Goal: Contribute content: Contribute content

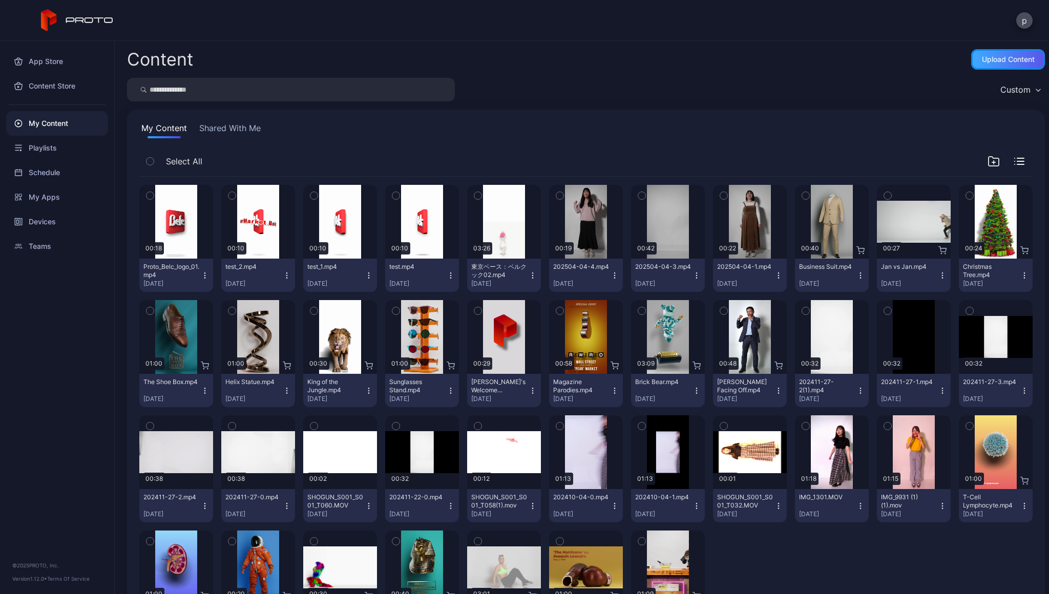
click at [989, 62] on div "Upload Content" at bounding box center [1008, 59] width 53 height 8
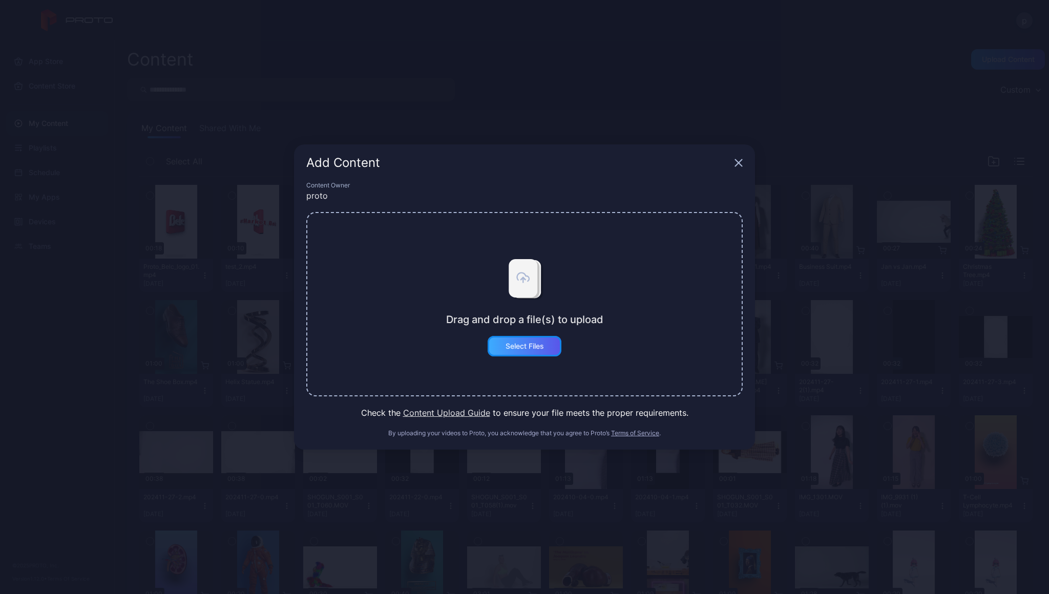
click at [525, 350] on div "Select Files" at bounding box center [525, 346] width 38 height 8
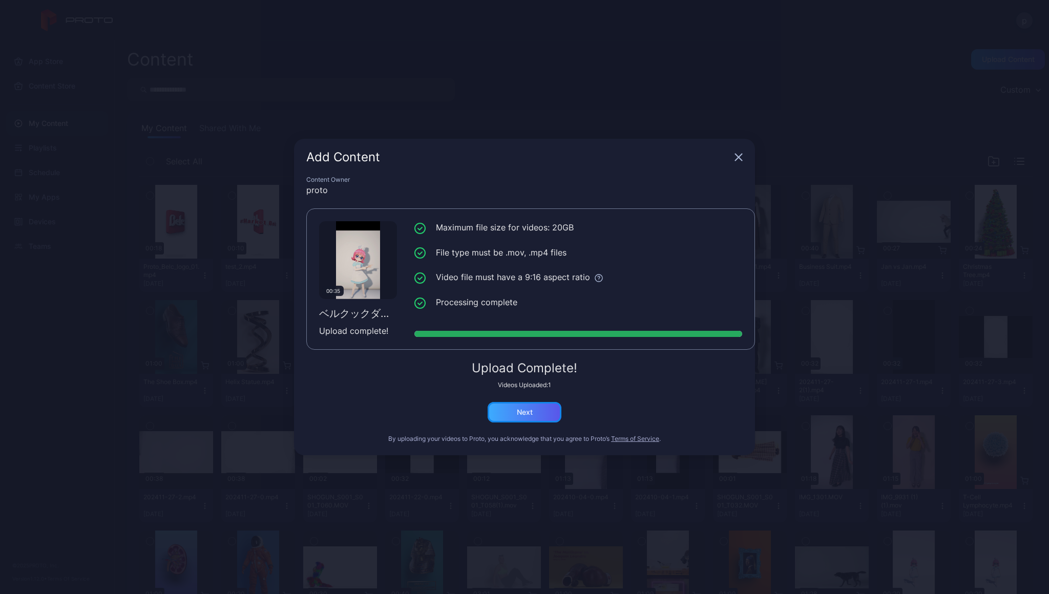
click at [547, 412] on div "Next" at bounding box center [525, 412] width 74 height 20
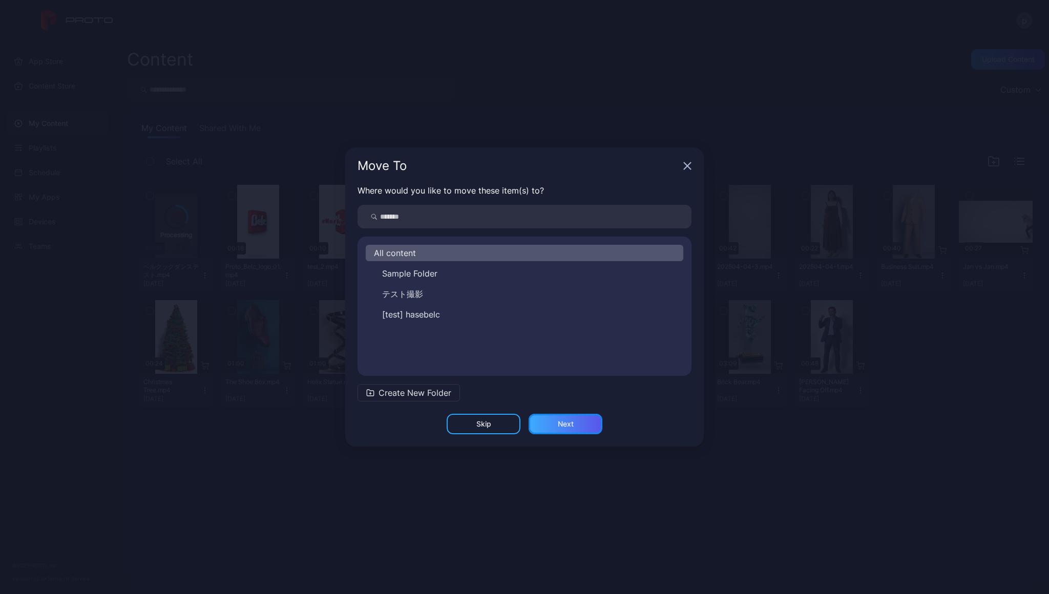
click at [560, 421] on div "Next" at bounding box center [566, 424] width 16 height 8
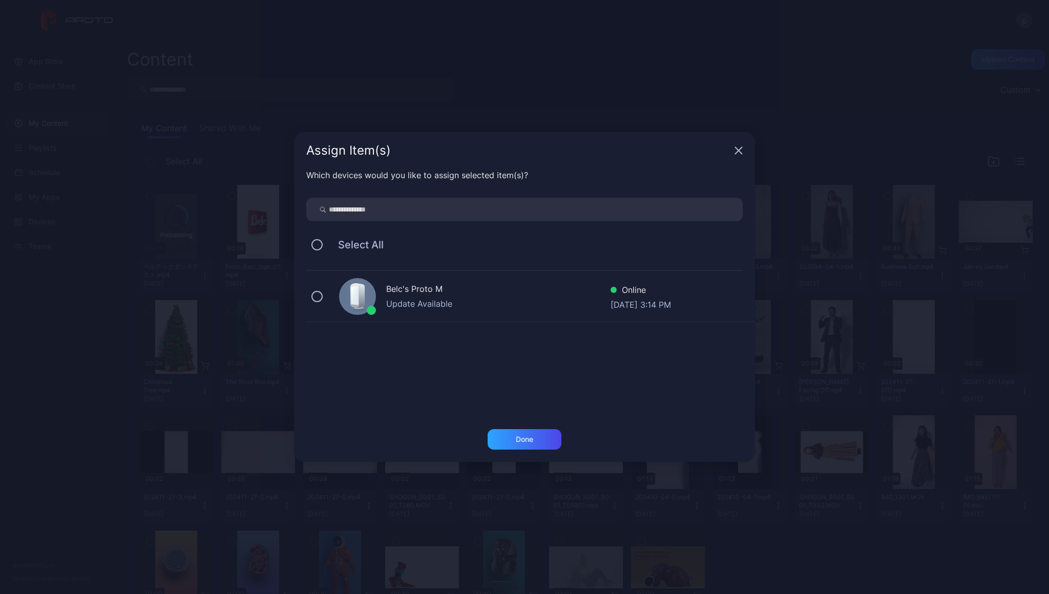
click at [412, 288] on div "Belc's Proto M" at bounding box center [498, 290] width 224 height 15
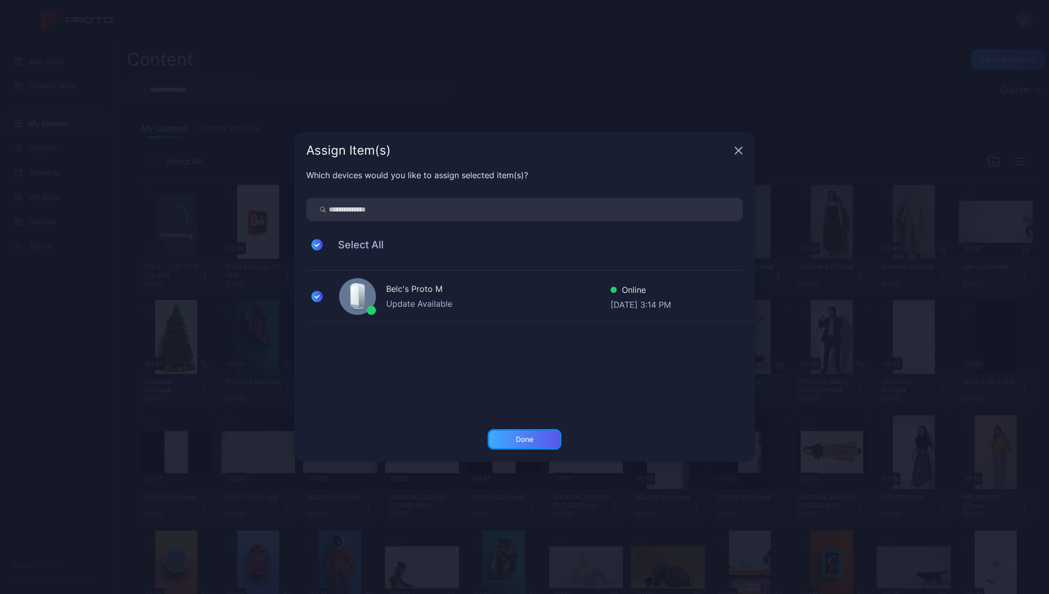
click at [554, 440] on div "Done" at bounding box center [525, 439] width 74 height 20
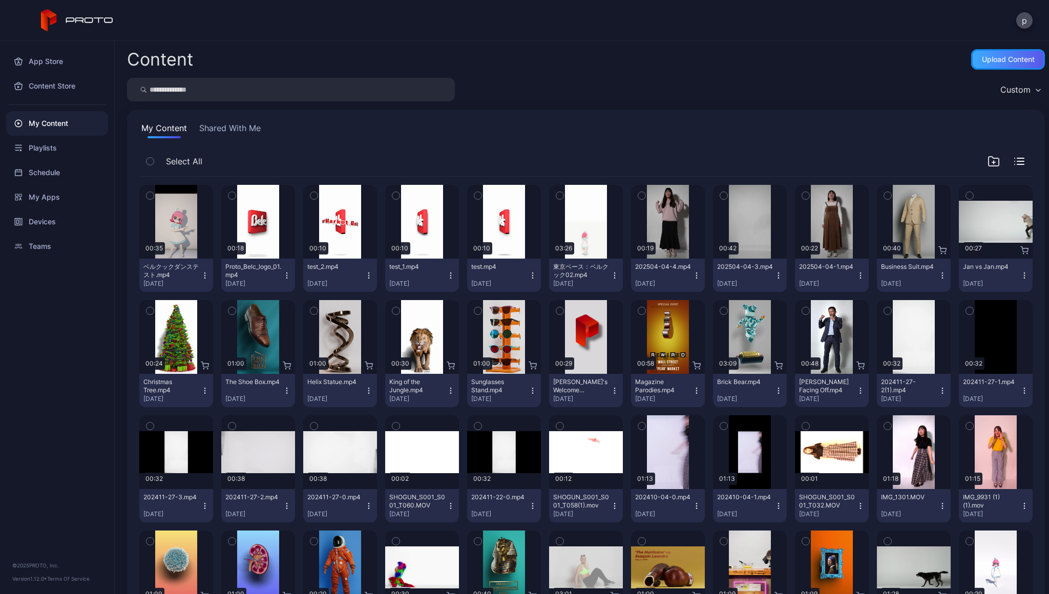
click at [1009, 63] on div "Upload Content" at bounding box center [1008, 59] width 53 height 8
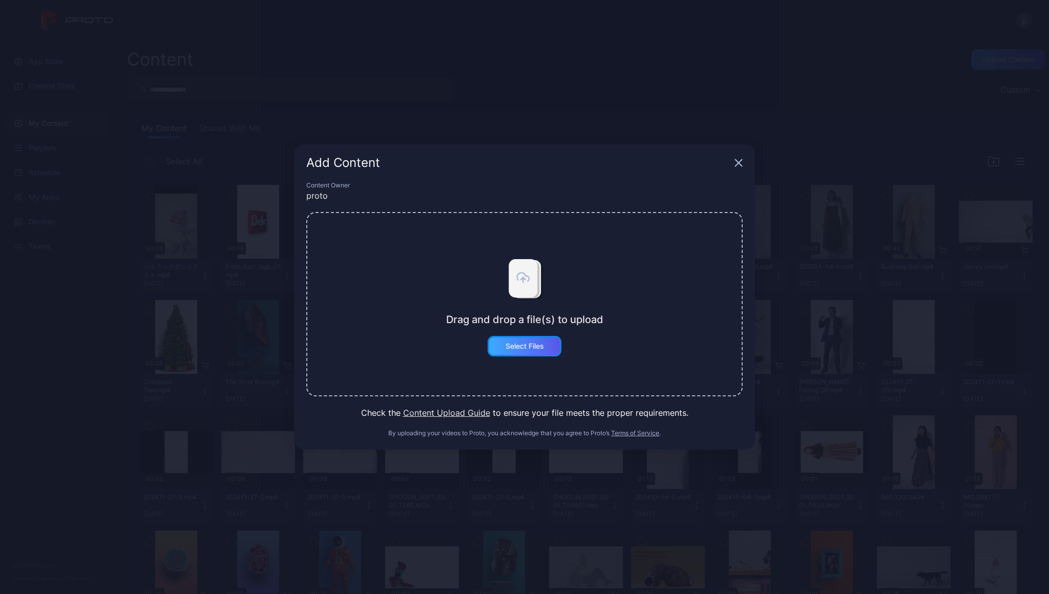
click at [536, 339] on div "Select Files" at bounding box center [525, 346] width 74 height 20
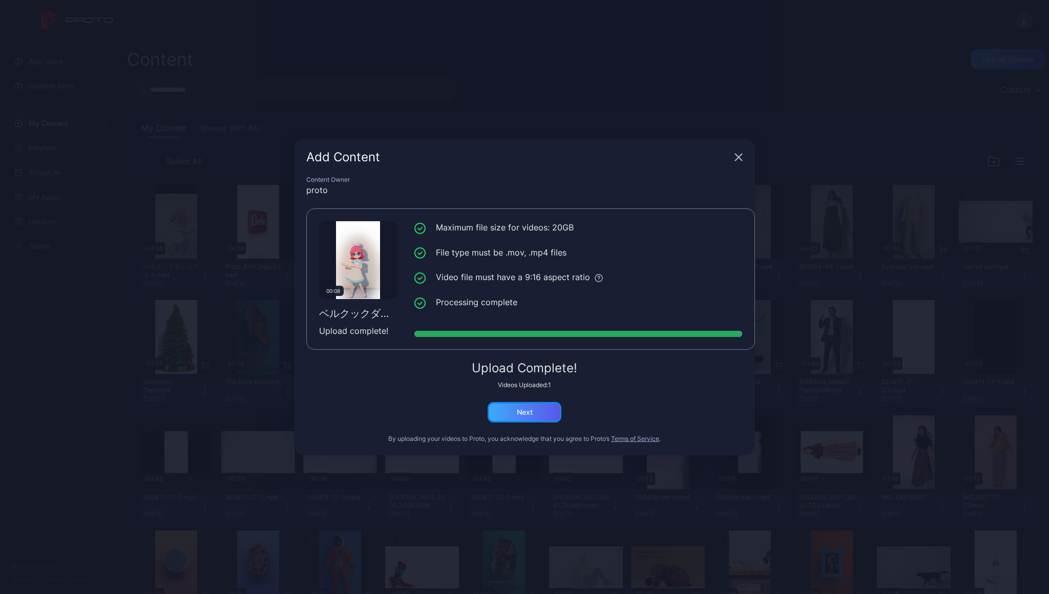
click at [535, 414] on div "Next" at bounding box center [525, 412] width 74 height 20
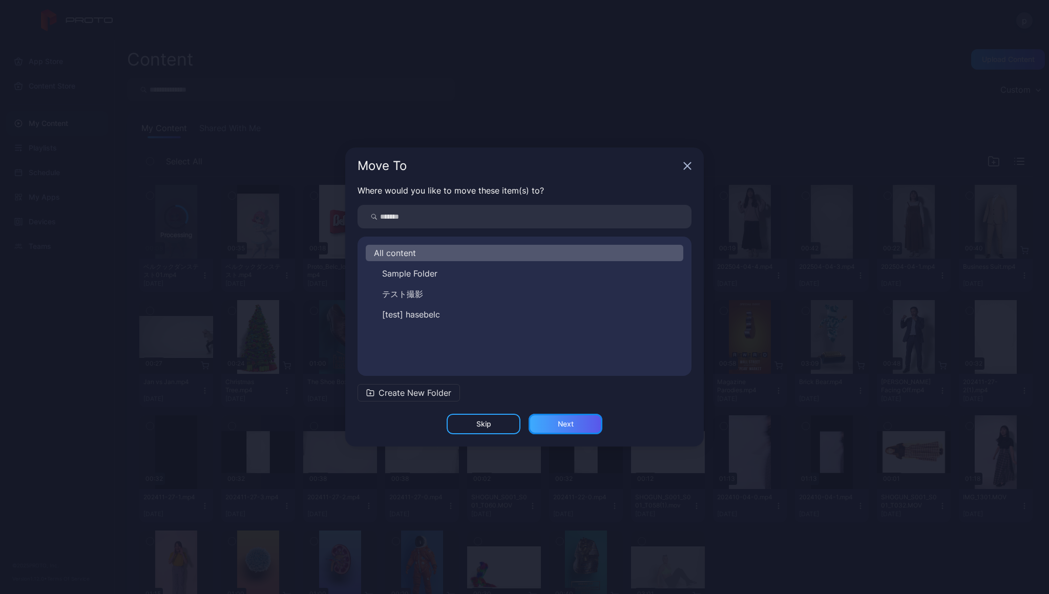
click at [570, 426] on div "Next" at bounding box center [566, 424] width 16 height 8
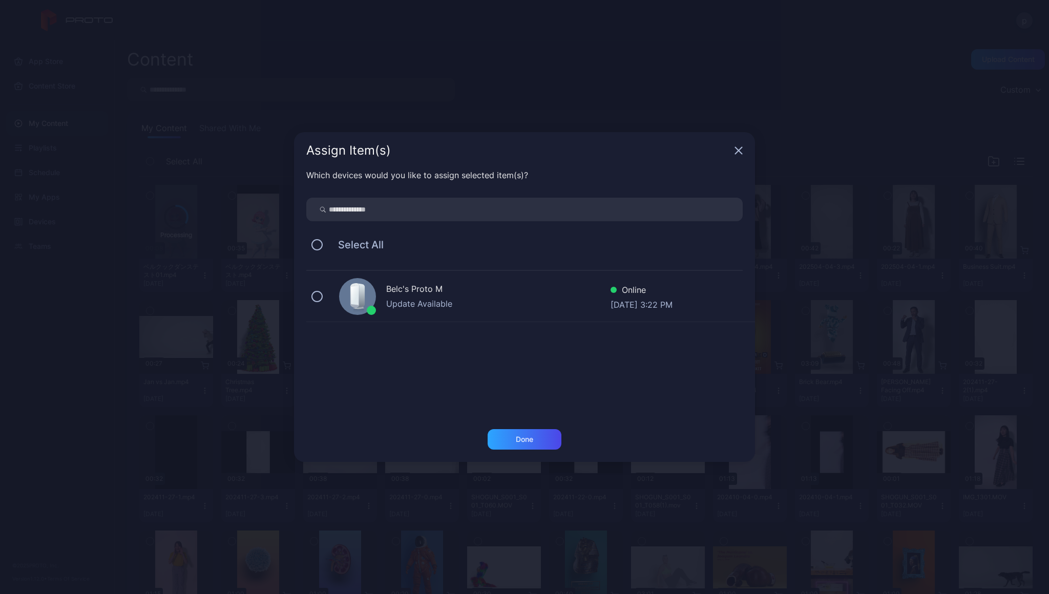
click at [417, 299] on div "Update Available" at bounding box center [498, 304] width 224 height 12
click at [542, 440] on div "Done" at bounding box center [525, 439] width 74 height 20
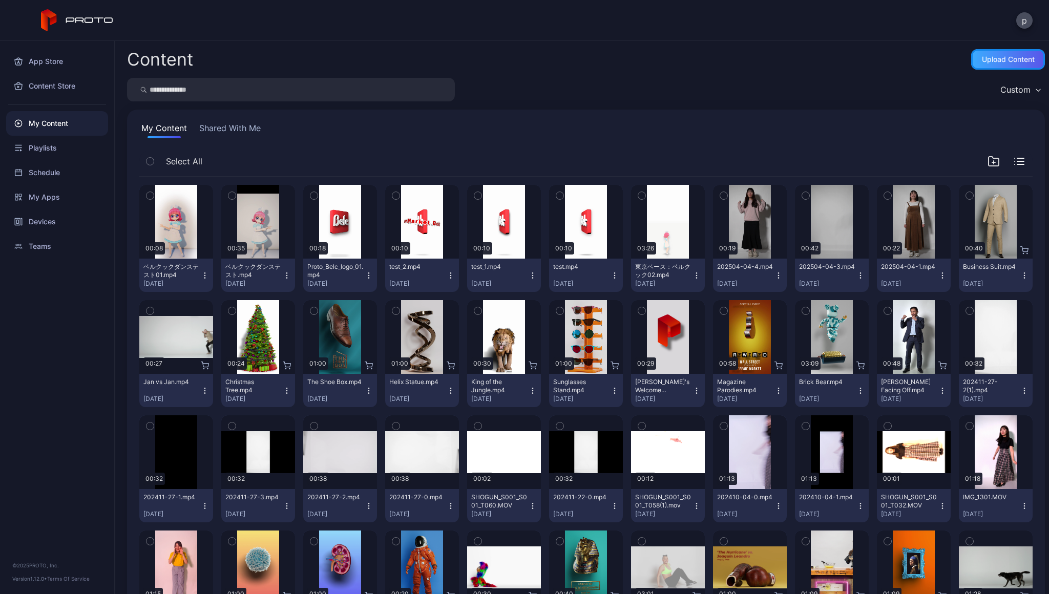
click at [995, 61] on div "Upload Content" at bounding box center [1008, 59] width 53 height 8
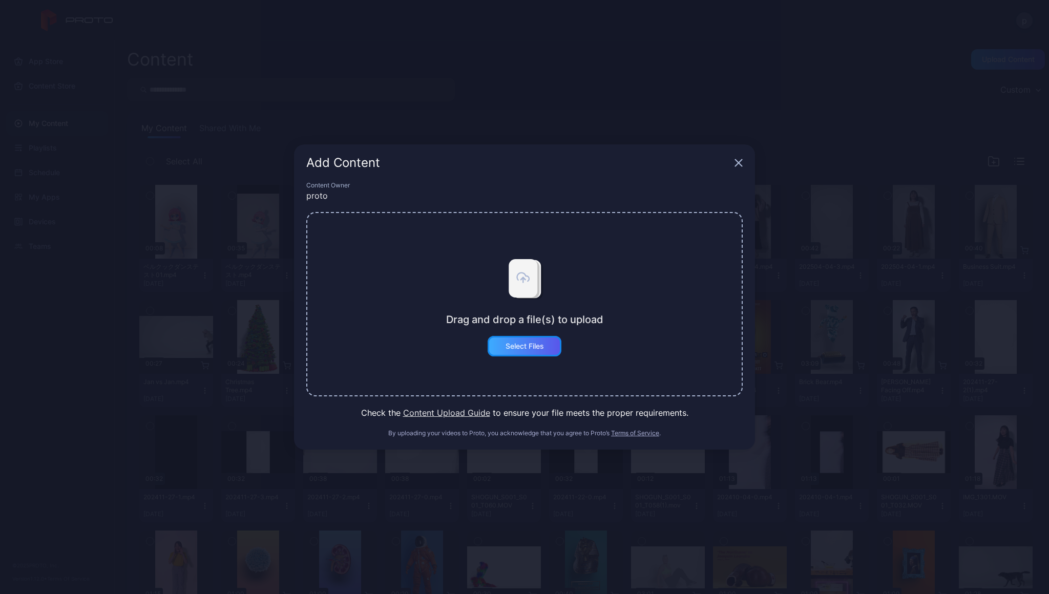
click at [518, 343] on div "Select Files" at bounding box center [525, 346] width 38 height 8
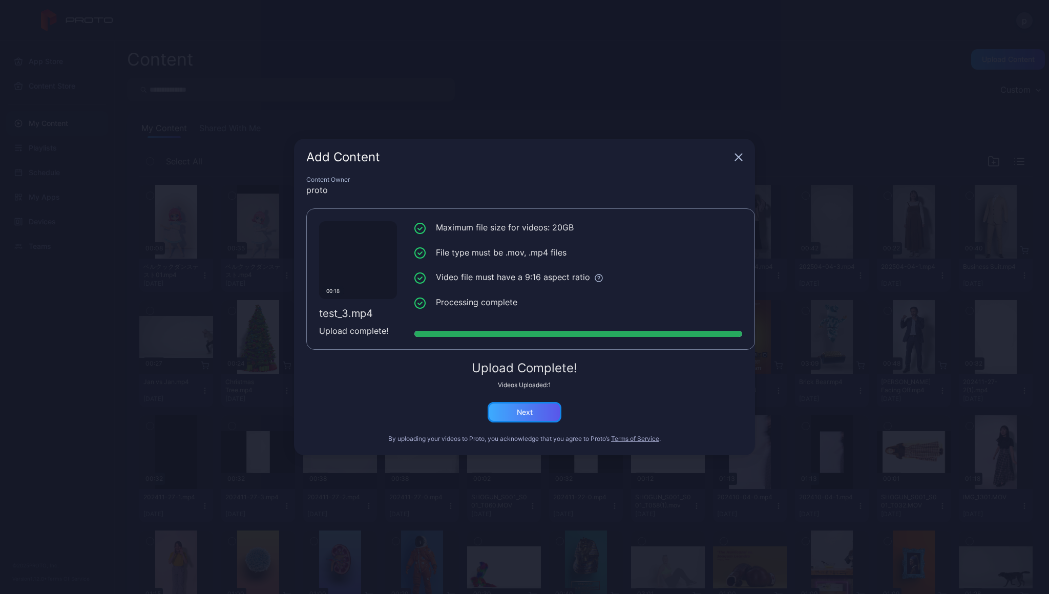
click at [532, 409] on div "Next" at bounding box center [525, 412] width 16 height 8
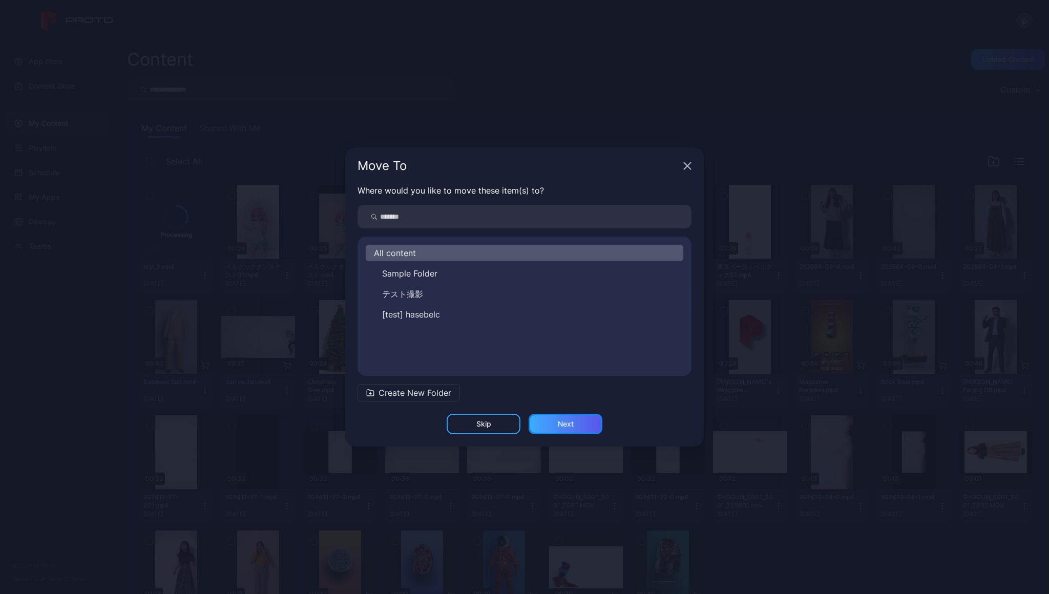
click at [557, 430] on div "Next" at bounding box center [566, 424] width 74 height 20
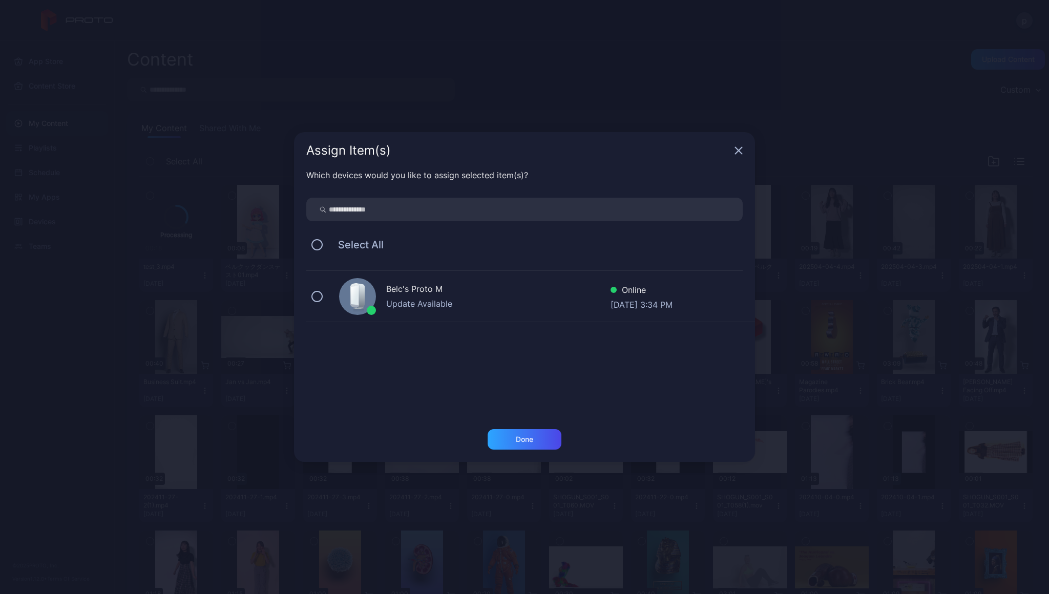
click at [368, 295] on div at bounding box center [357, 296] width 37 height 37
click at [541, 438] on div "Done" at bounding box center [525, 439] width 74 height 20
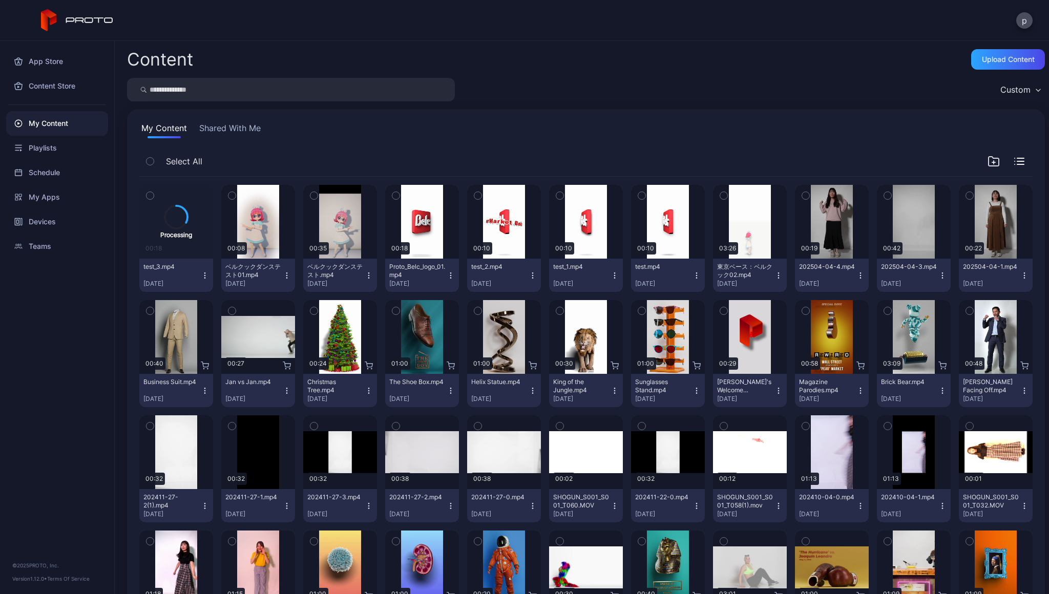
click at [373, 279] on icon "button" at bounding box center [369, 276] width 8 height 8
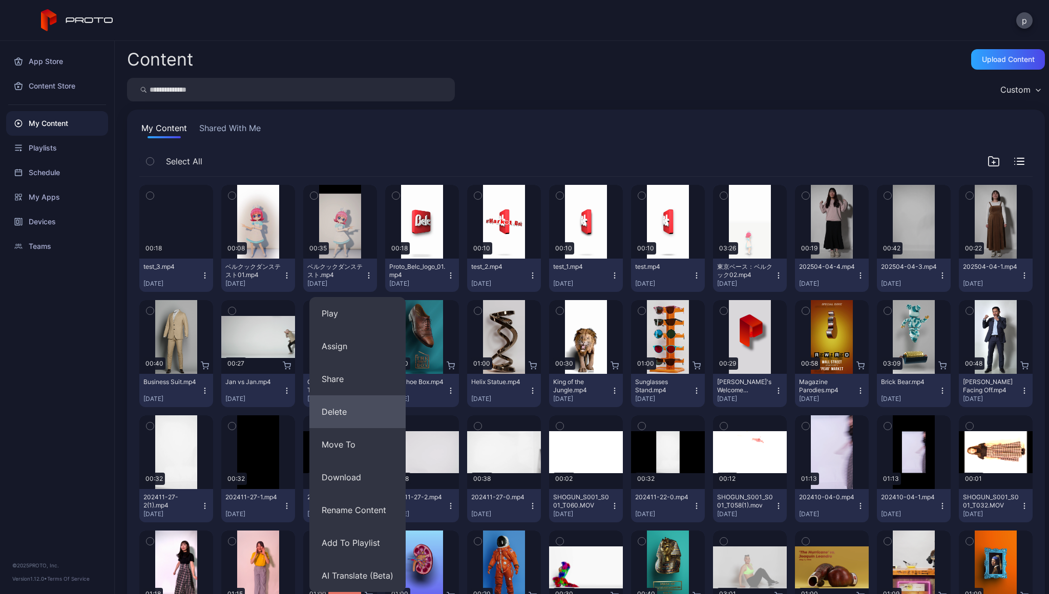
click at [373, 415] on button "Delete" at bounding box center [357, 412] width 96 height 33
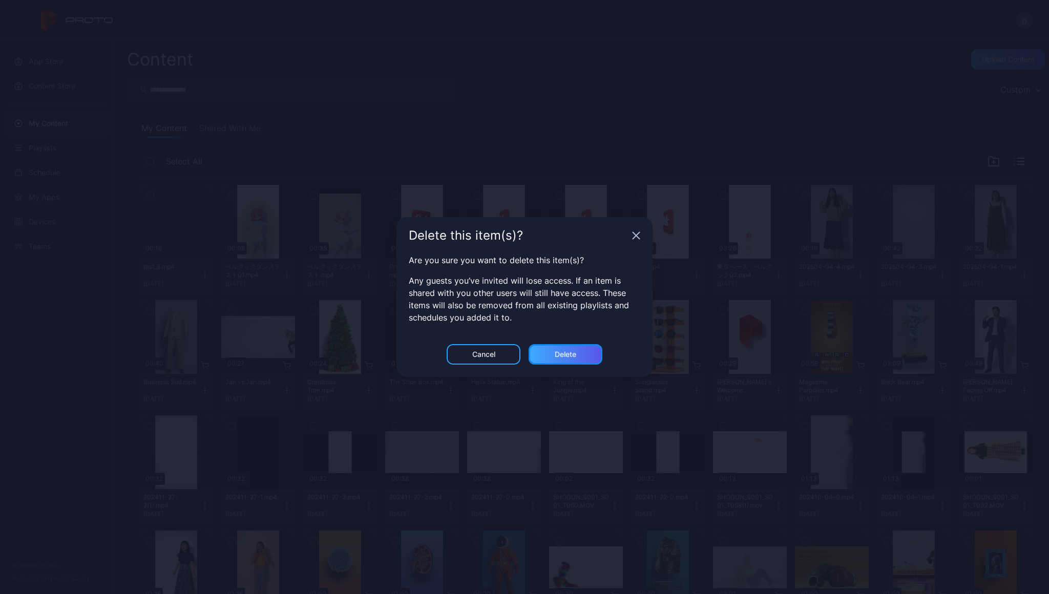
click at [551, 351] on div "Delete" at bounding box center [566, 354] width 74 height 20
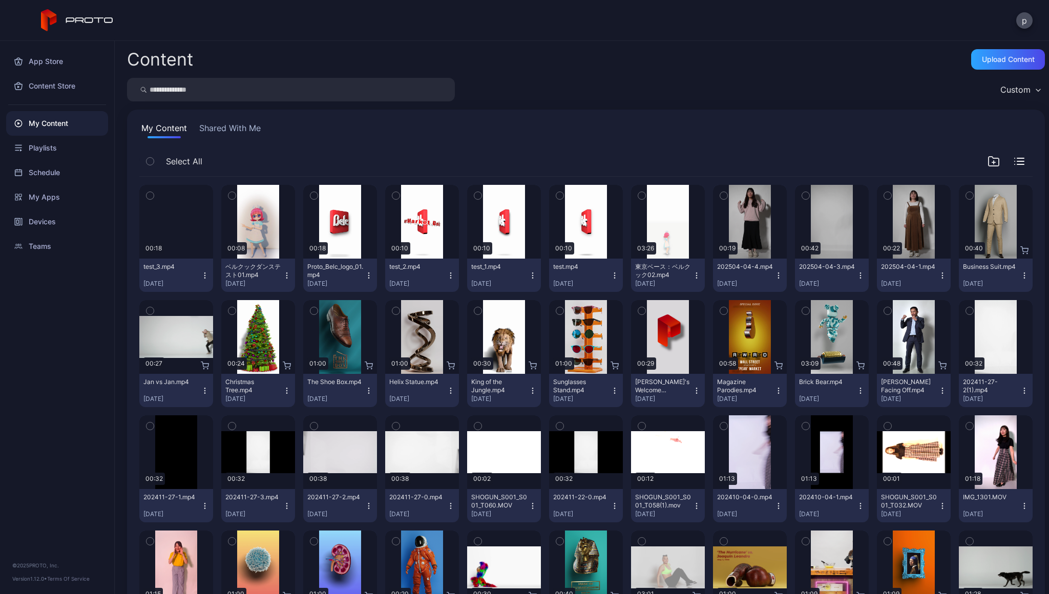
click at [619, 277] on icon "button" at bounding box center [615, 276] width 8 height 8
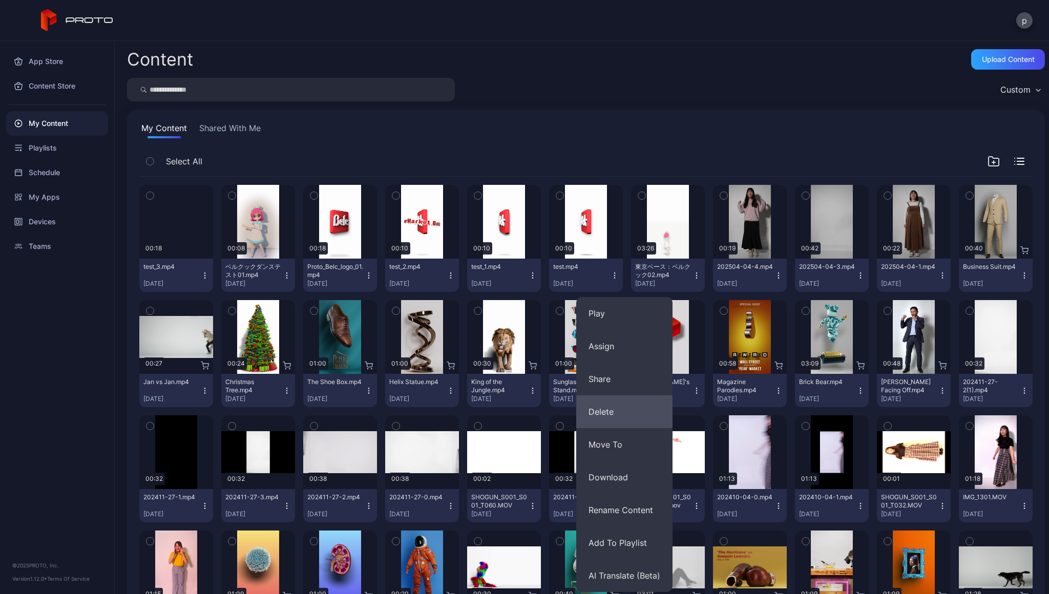
click at [626, 413] on button "Delete" at bounding box center [624, 412] width 96 height 33
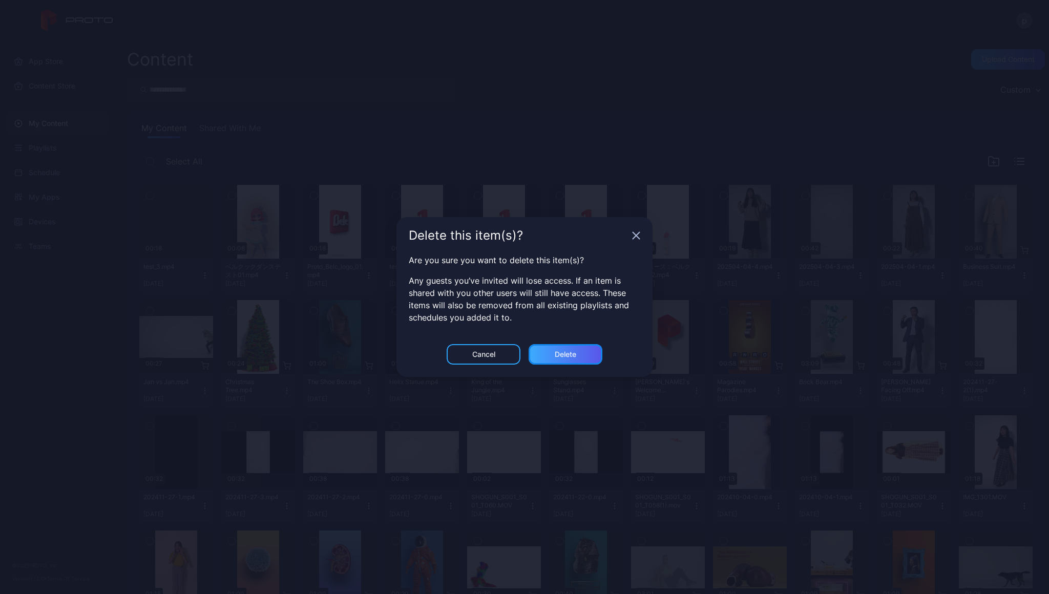
click at [578, 359] on div "Delete" at bounding box center [566, 354] width 74 height 20
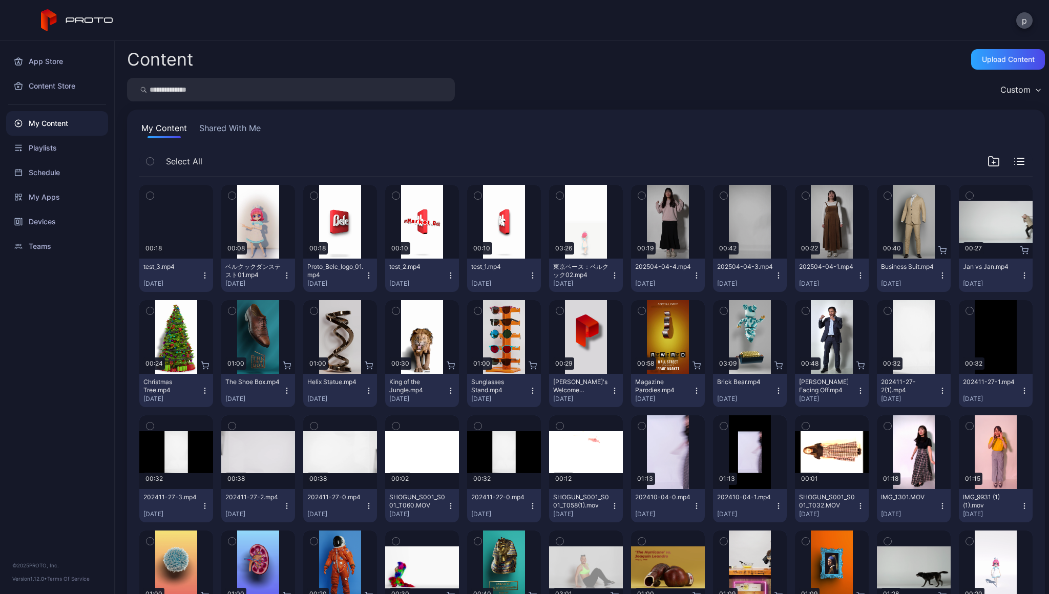
click at [209, 277] on icon "button" at bounding box center [205, 276] width 8 height 8
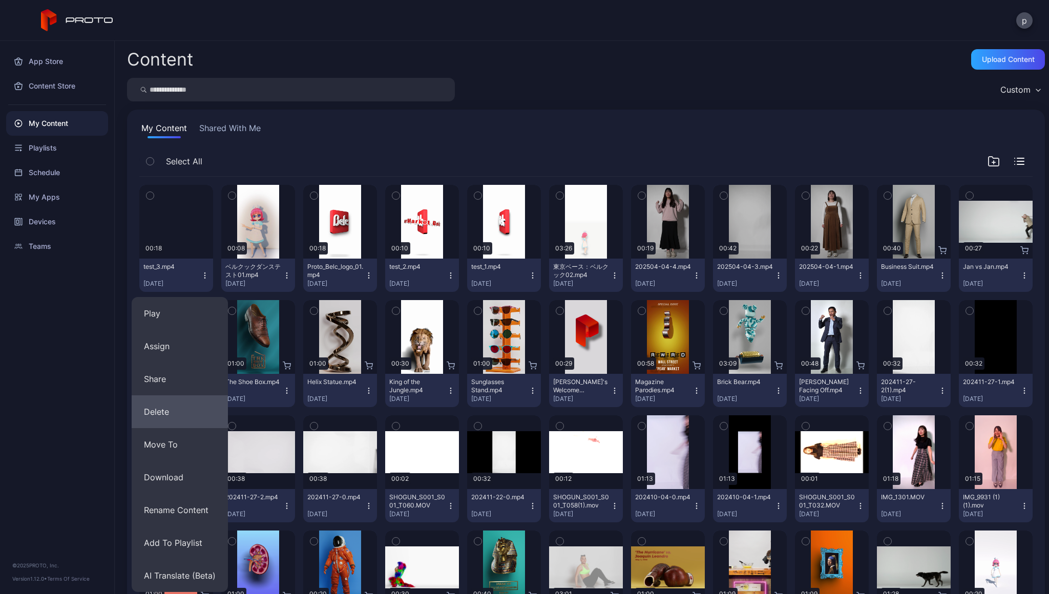
click at [183, 418] on button "Delete" at bounding box center [180, 412] width 96 height 33
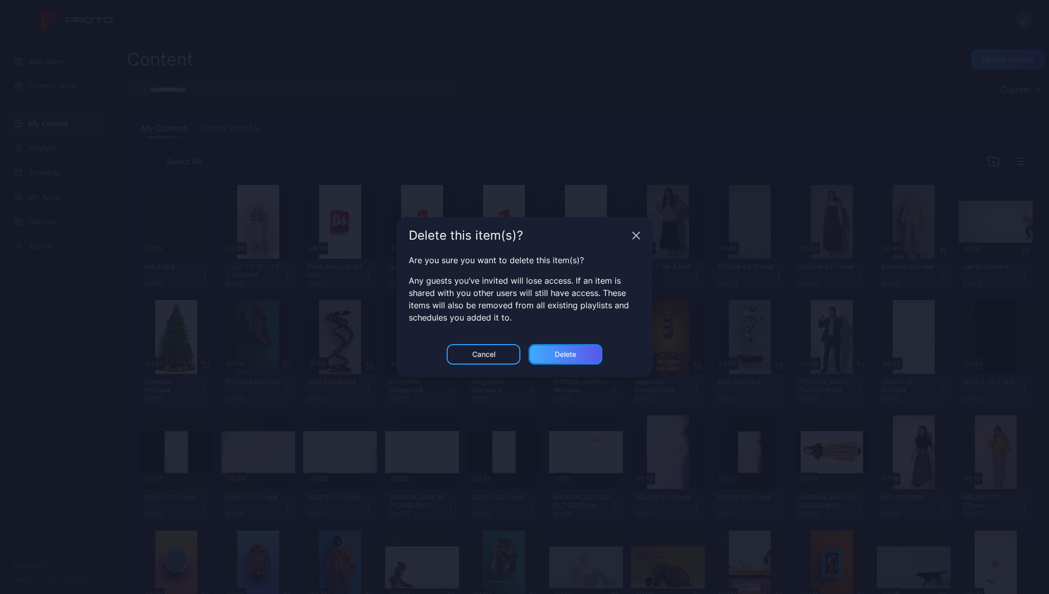
click at [566, 356] on div "Delete" at bounding box center [566, 354] width 22 height 8
